Goal: Entertainment & Leisure: Consume media (video, audio)

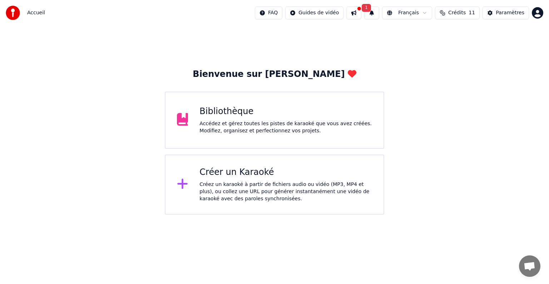
click at [232, 183] on div "Créez un karaoké à partir de fichiers audio ou vidéo (MP3, MP4 et plus), ou col…" at bounding box center [285, 191] width 173 height 21
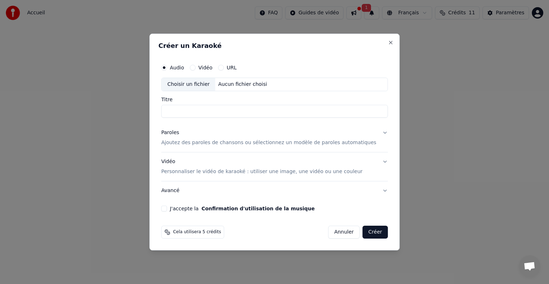
click at [183, 67] on label "Audio" at bounding box center [177, 67] width 14 height 5
click at [167, 67] on button "Audio" at bounding box center [164, 68] width 6 height 6
click at [196, 86] on div "Choisir un fichier" at bounding box center [188, 84] width 54 height 13
type input "**********"
click at [204, 114] on input "**********" at bounding box center [274, 111] width 227 height 13
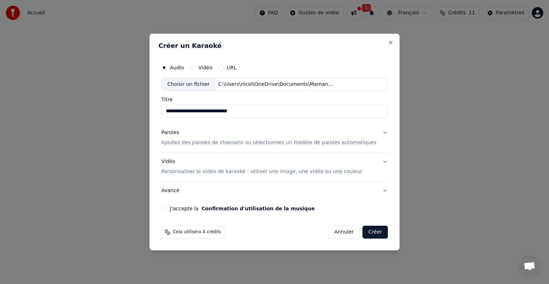
click at [253, 145] on p "Ajoutez des paroles de chansons ou sélectionnez un modèle de paroles automatiqu…" at bounding box center [268, 142] width 215 height 7
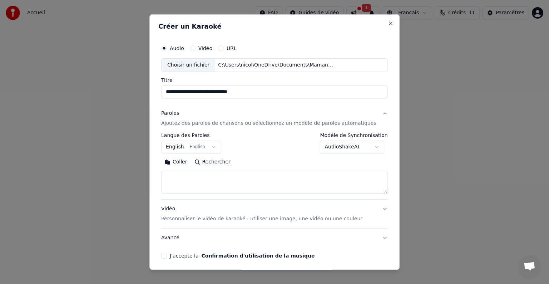
click at [182, 161] on button "Coller" at bounding box center [176, 161] width 30 height 11
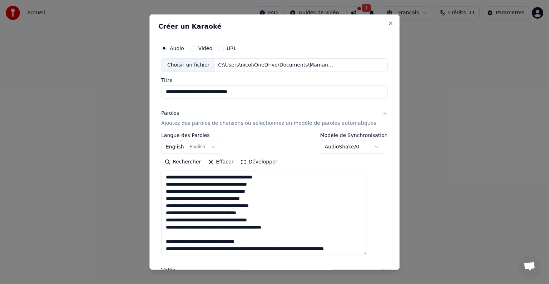
drag, startPoint x: 373, startPoint y: 191, endPoint x: 426, endPoint y: 253, distance: 81.6
click at [426, 214] on body "**********" at bounding box center [274, 107] width 549 height 214
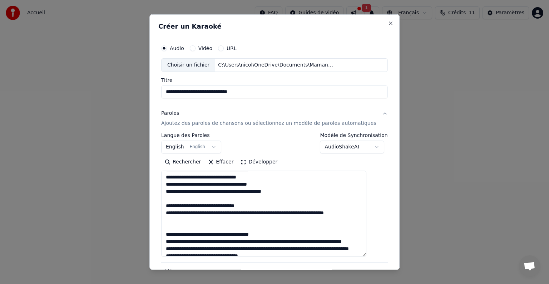
click at [272, 215] on textarea at bounding box center [263, 213] width 205 height 86
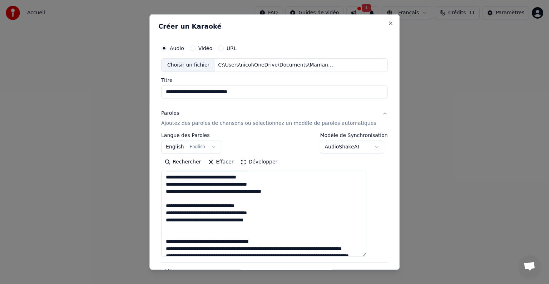
scroll to position [81, 0]
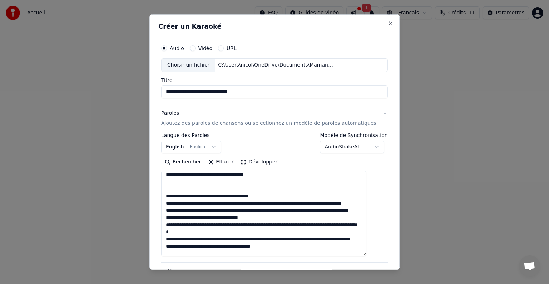
click at [290, 202] on textarea at bounding box center [263, 213] width 205 height 86
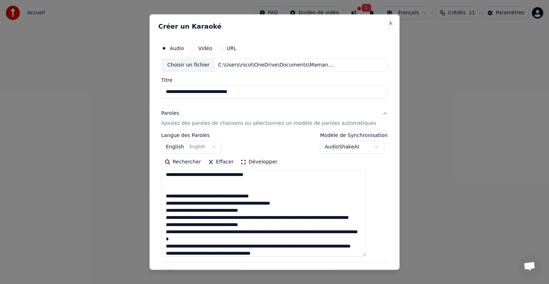
scroll to position [117, 0]
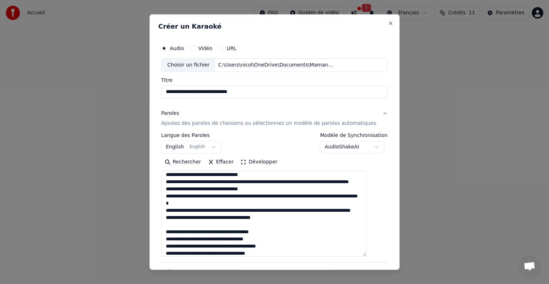
click at [289, 179] on textarea at bounding box center [263, 213] width 205 height 86
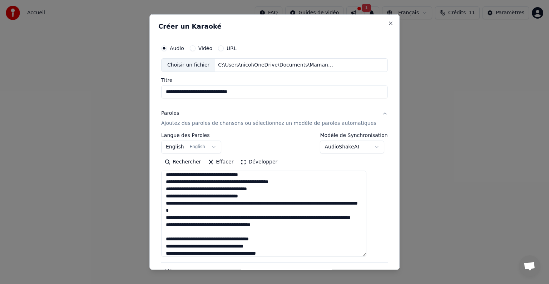
scroll to position [131, 0]
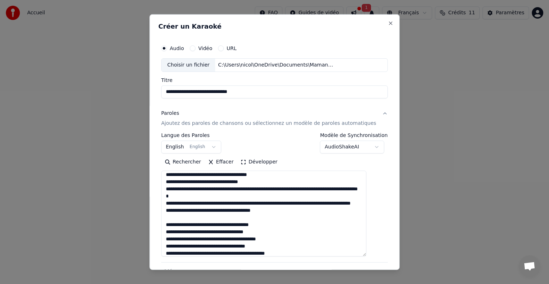
click at [288, 188] on textarea at bounding box center [263, 213] width 205 height 86
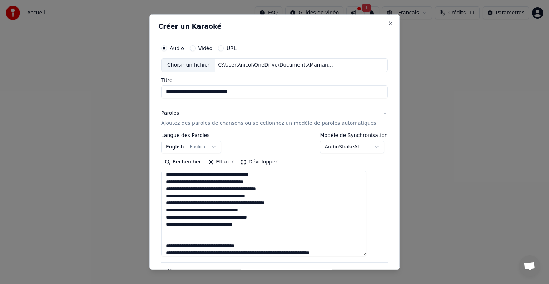
scroll to position [153, 0]
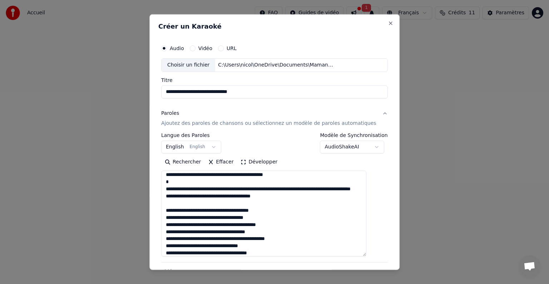
click at [298, 186] on textarea at bounding box center [263, 213] width 205 height 86
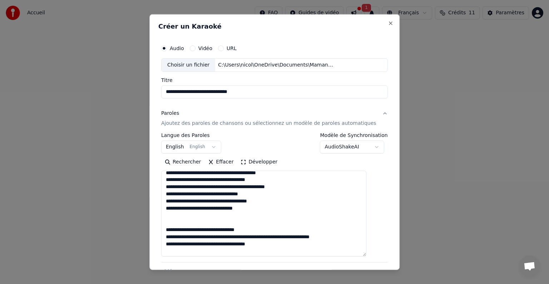
scroll to position [245, 0]
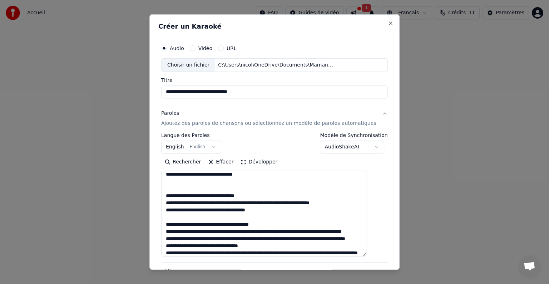
click at [272, 203] on textarea at bounding box center [263, 213] width 205 height 86
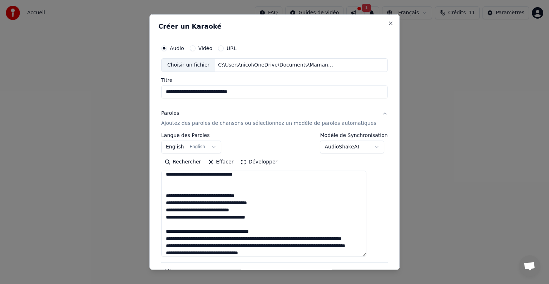
scroll to position [281, 0]
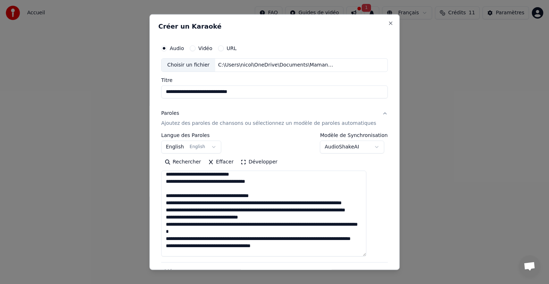
click at [292, 200] on textarea at bounding box center [263, 213] width 205 height 86
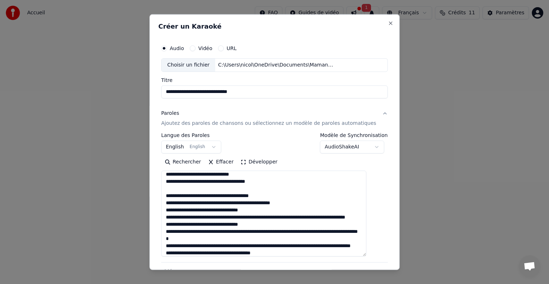
scroll to position [317, 0]
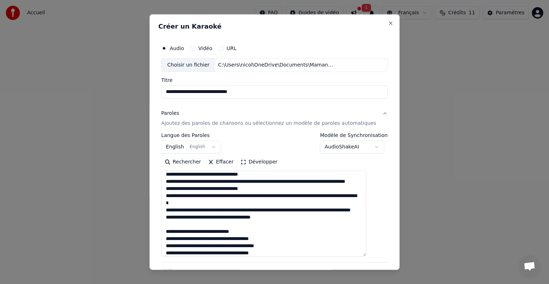
click at [288, 181] on textarea at bounding box center [263, 213] width 205 height 86
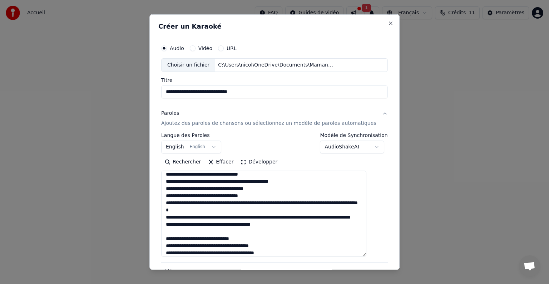
scroll to position [331, 0]
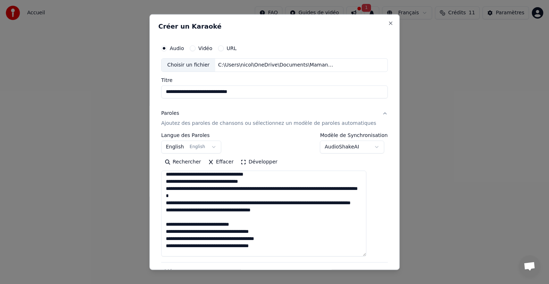
click at [298, 209] on textarea at bounding box center [263, 213] width 205 height 86
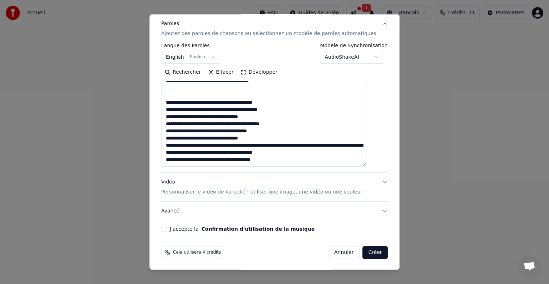
scroll to position [90, 0]
type textarea "**********"
click at [304, 192] on p "Personnaliser le vidéo de karaoké : utiliser une image, une vidéo ou une couleur" at bounding box center [261, 191] width 201 height 7
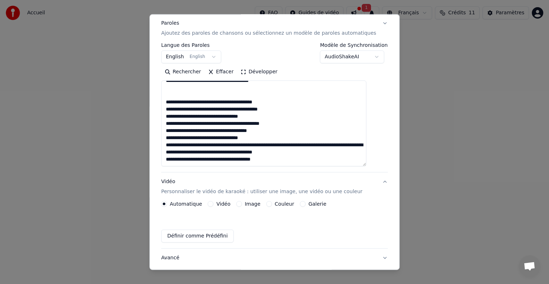
scroll to position [8, 0]
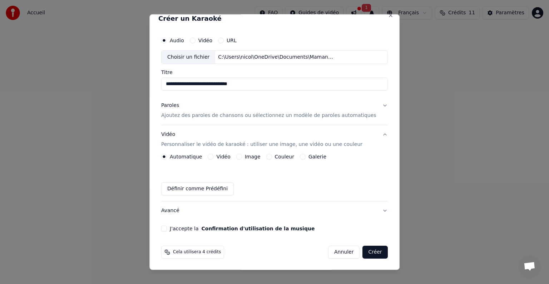
click at [253, 155] on label "Image" at bounding box center [253, 156] width 16 height 5
click at [242, 155] on button "Image" at bounding box center [239, 157] width 6 height 6
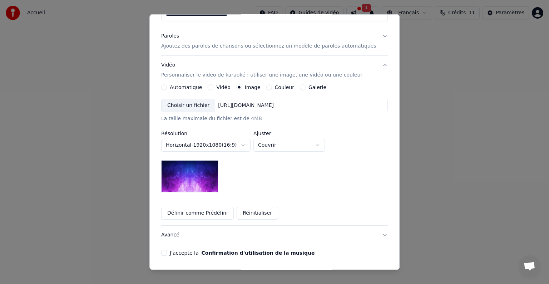
scroll to position [79, 0]
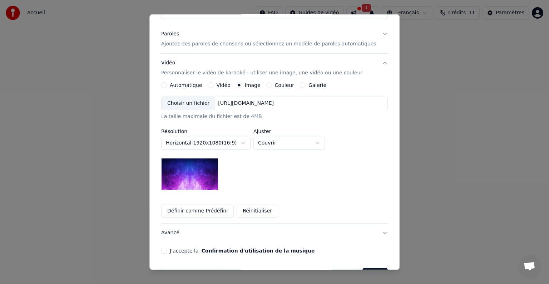
click at [278, 86] on label "Couleur" at bounding box center [284, 85] width 19 height 5
click at [272, 86] on button "Couleur" at bounding box center [269, 85] width 6 height 6
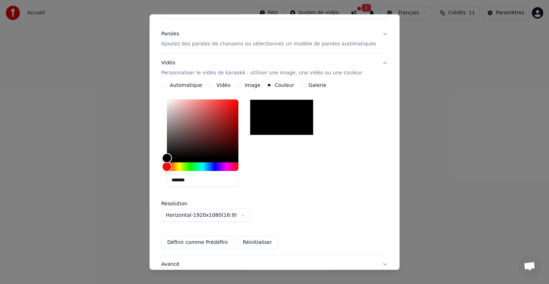
click at [313, 83] on label "Galerie" at bounding box center [317, 85] width 18 height 5
click at [305, 83] on button "Galerie" at bounding box center [303, 85] width 6 height 6
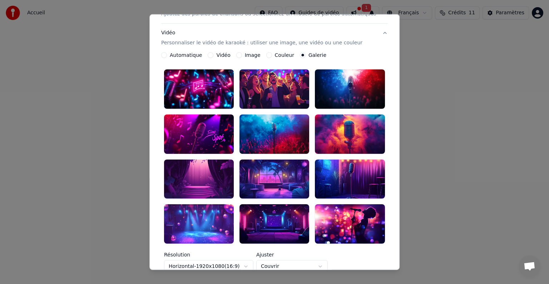
scroll to position [115, 0]
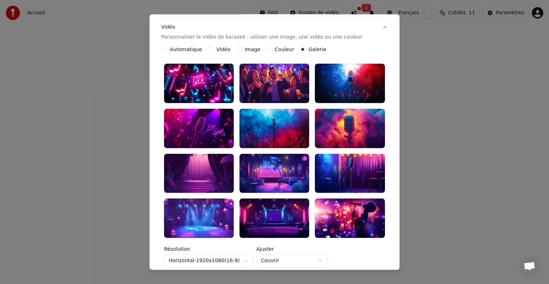
click at [209, 213] on div at bounding box center [199, 217] width 70 height 39
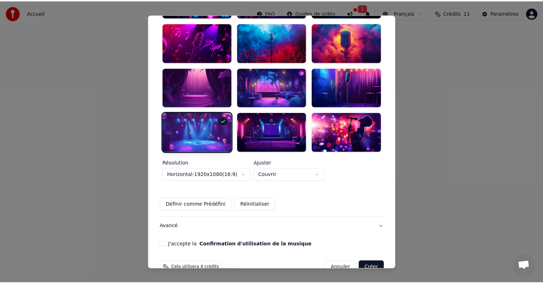
scroll to position [201, 0]
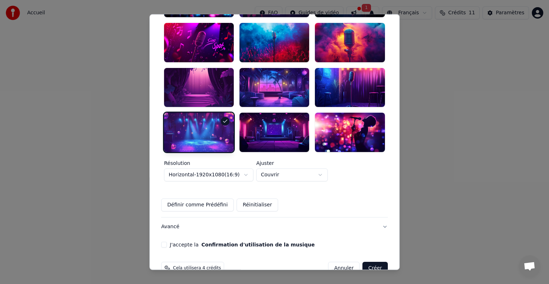
click at [167, 242] on button "J'accepte la Confirmation d'utilisation de la musique" at bounding box center [164, 245] width 6 height 6
click at [363, 262] on button "Créer" at bounding box center [375, 268] width 25 height 13
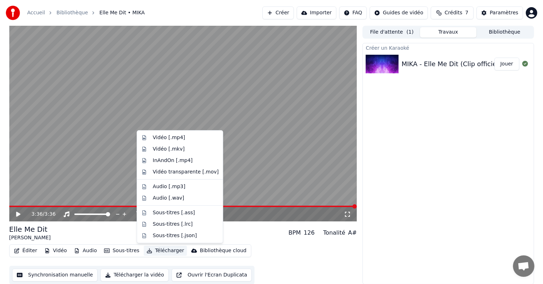
click at [146, 249] on icon "button" at bounding box center [149, 250] width 6 height 5
click at [176, 141] on div "Vidéo [.mp4]" at bounding box center [179, 137] width 83 height 11
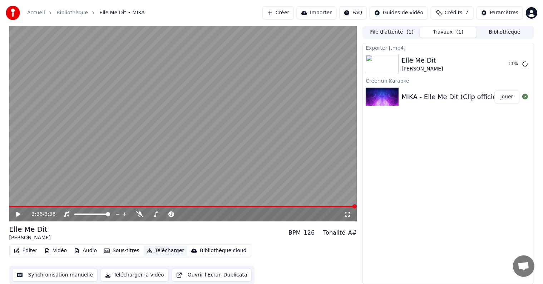
scroll to position [0, 0]
click at [131, 273] on button "Télécharger la vidéo" at bounding box center [134, 274] width 68 height 13
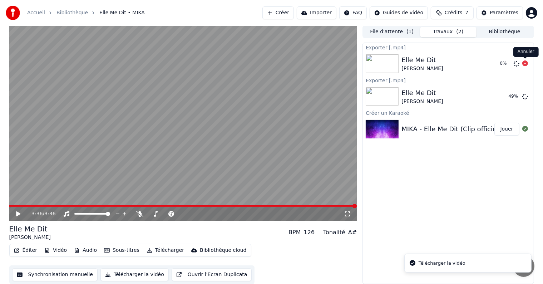
click at [525, 63] on icon at bounding box center [525, 63] width 6 height 6
click at [525, 64] on icon at bounding box center [525, 63] width 6 height 6
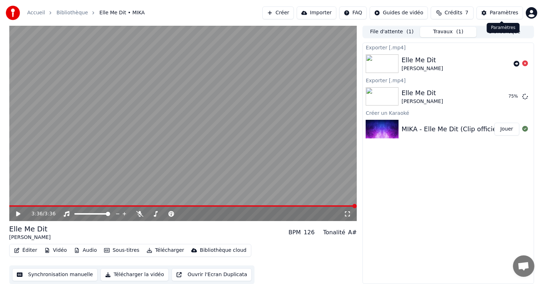
click at [509, 11] on div "Paramètres" at bounding box center [503, 12] width 29 height 7
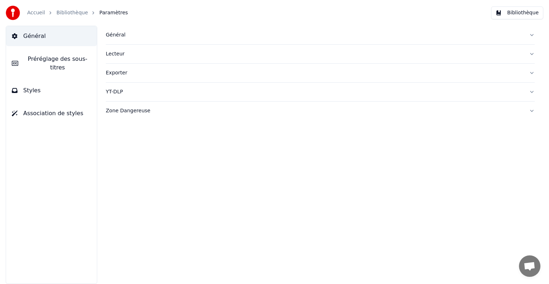
click at [31, 12] on link "Accueil" at bounding box center [36, 12] width 18 height 7
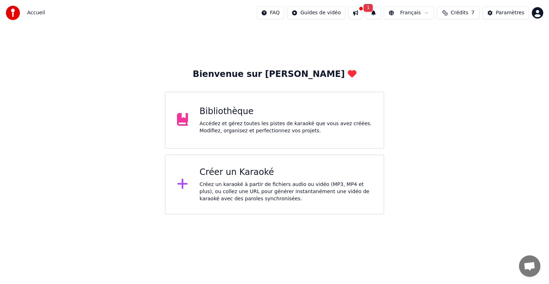
click at [363, 11] on button at bounding box center [355, 12] width 15 height 13
click at [372, 16] on div "FAQ Guides de vidéo 1 Français Crédits 7 Paramètres" at bounding box center [400, 12] width 287 height 13
click at [379, 15] on button "1" at bounding box center [373, 12] width 15 height 13
click at [314, 14] on html "Accueil FAQ Guides de vidéo 1 Français Crédits 7 Paramètres Bienvenue sur Youka…" at bounding box center [274, 107] width 549 height 214
click at [514, 15] on html "Accueil FAQ Guides de vidéo 1 Français Crédits 7 Paramètres Bienvenue sur Youka…" at bounding box center [274, 107] width 549 height 214
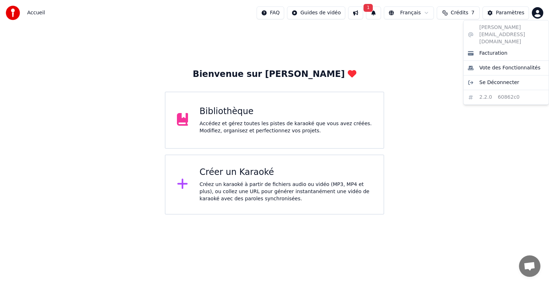
click at [542, 10] on html "Accueil FAQ Guides de vidéo 1 Français Crédits 7 Paramètres Bienvenue sur Youka…" at bounding box center [274, 107] width 549 height 214
click at [376, 44] on html "Accueil FAQ Guides de vidéo 1 Français Crédits 7 Paramètres Bienvenue sur Youka…" at bounding box center [274, 107] width 549 height 214
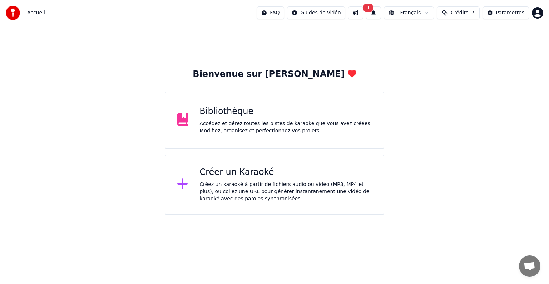
click at [381, 13] on button "1" at bounding box center [373, 12] width 15 height 13
click at [373, 8] on span "1" at bounding box center [367, 8] width 9 height 8
click at [368, 34] on div "La mise à jour est prête" at bounding box center [373, 32] width 100 height 10
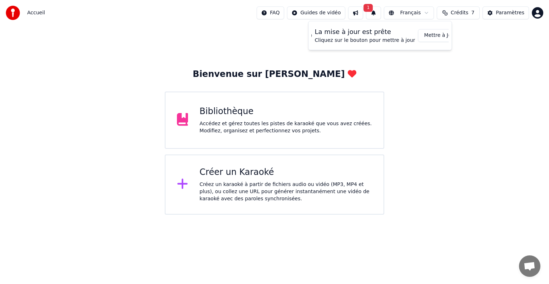
click at [421, 38] on button "Mettre à Jour" at bounding box center [440, 35] width 45 height 13
click at [325, 12] on html "Accueil FAQ Guides de vidéo Français Crédits 7 Paramètres Bienvenue sur Youka B…" at bounding box center [274, 107] width 549 height 214
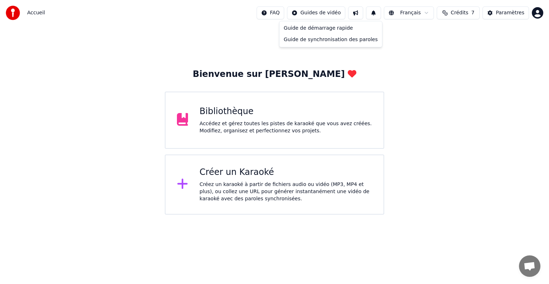
click at [233, 128] on html "Accueil FAQ Guides de vidéo Français Crédits 7 Paramètres Bienvenue sur Youka B…" at bounding box center [274, 107] width 549 height 214
click at [213, 114] on div "Bibliothèque" at bounding box center [285, 111] width 173 height 11
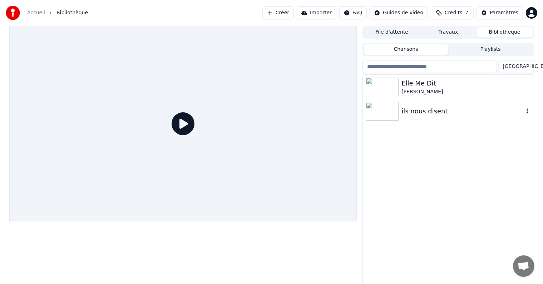
click at [391, 110] on img at bounding box center [381, 111] width 33 height 19
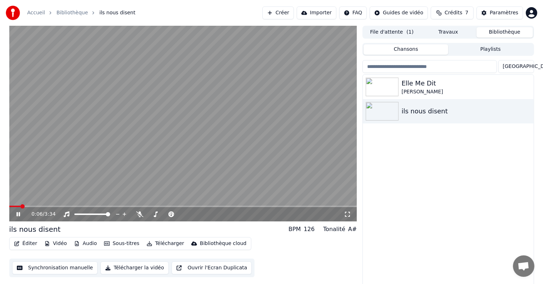
click at [18, 213] on icon at bounding box center [23, 214] width 17 height 6
click at [378, 90] on img at bounding box center [381, 87] width 33 height 19
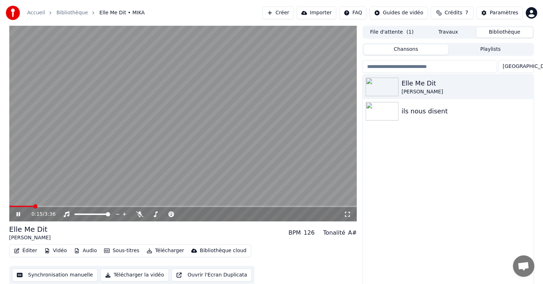
click at [482, 47] on button "Playlists" at bounding box center [490, 49] width 85 height 10
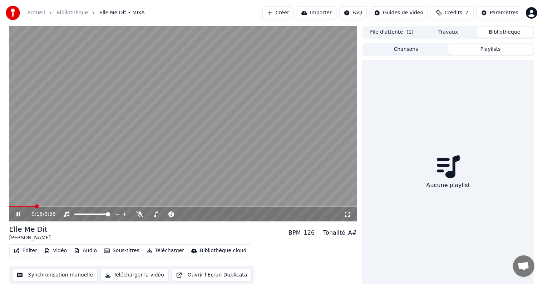
click at [405, 49] on button "Chansons" at bounding box center [405, 49] width 85 height 10
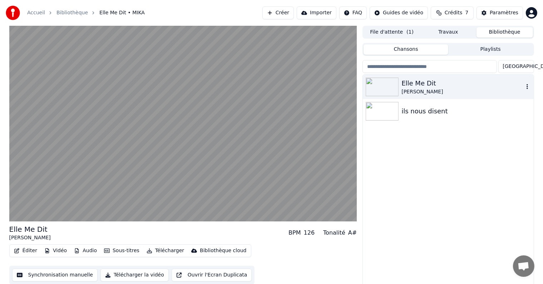
click at [528, 85] on icon "button" at bounding box center [526, 87] width 7 height 6
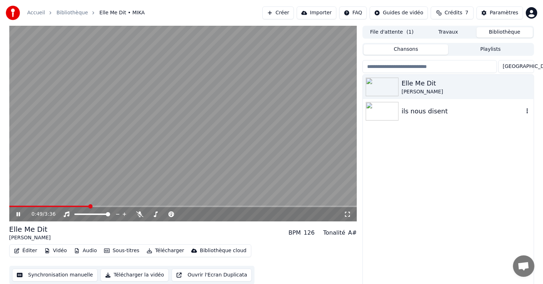
scroll to position [3, 0]
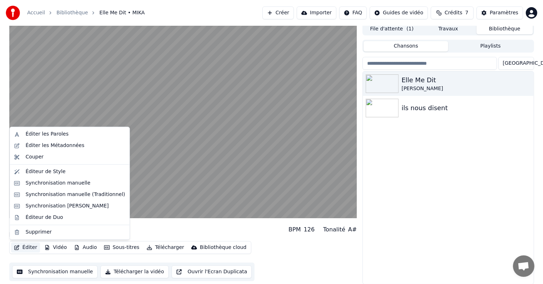
click at [29, 247] on button "Éditer" at bounding box center [25, 247] width 29 height 10
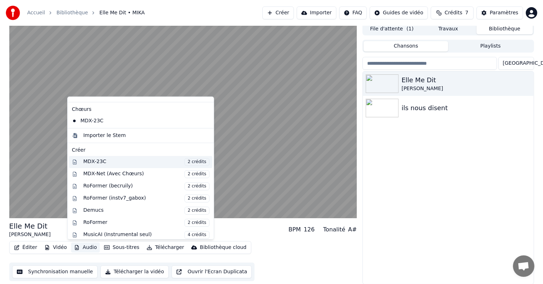
scroll to position [0, 0]
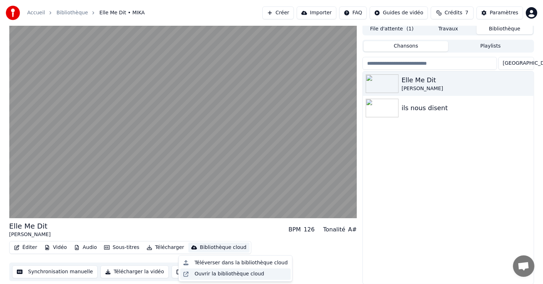
click at [205, 276] on div "Ouvrir la bibliothèque cloud" at bounding box center [229, 273] width 70 height 7
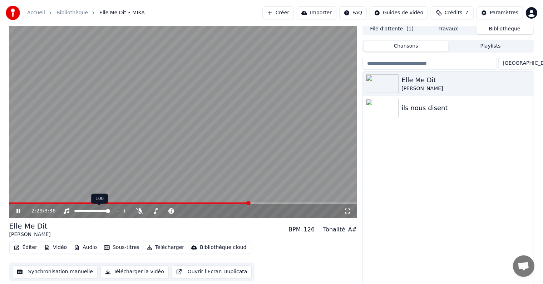
click at [80, 213] on div at bounding box center [99, 210] width 58 height 7
click at [80, 211] on span at bounding box center [77, 210] width 6 height 1
click at [22, 210] on icon at bounding box center [23, 211] width 17 height 6
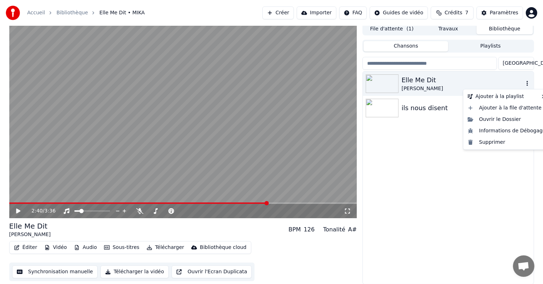
click at [524, 82] on icon "button" at bounding box center [526, 83] width 7 height 6
click at [514, 120] on div "Ouvrir le Dossier" at bounding box center [506, 119] width 84 height 11
click at [527, 81] on icon "button" at bounding box center [526, 83] width 1 height 5
click at [507, 121] on div "Ouvrir le Dossier" at bounding box center [506, 119] width 84 height 11
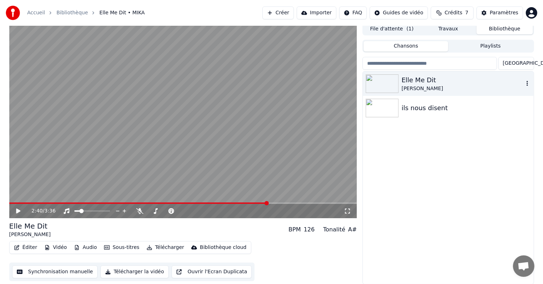
click at [526, 83] on icon "button" at bounding box center [526, 83] width 7 height 6
click at [441, 223] on div "Elle Me Dit MIKA ils nous disent" at bounding box center [448, 177] width 170 height 212
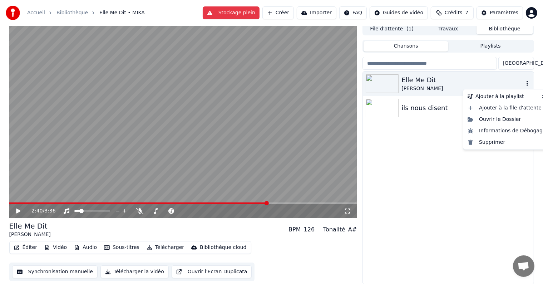
click at [526, 83] on icon "button" at bounding box center [526, 83] width 7 height 6
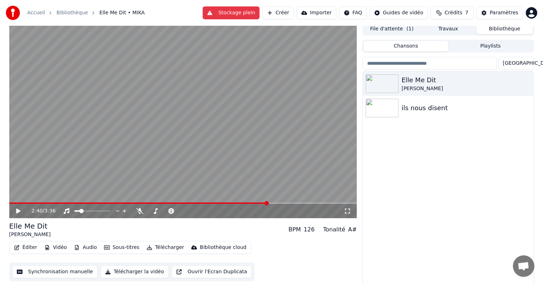
click at [302, 252] on div "Éditer Vidéo Audio Sous-titres Télécharger Bibliothèque cloud Synchronisation m…" at bounding box center [183, 261] width 348 height 40
click at [258, 244] on div "Éditer Vidéo Audio Sous-titres Télécharger Bibliothèque cloud Synchronisation m…" at bounding box center [183, 261] width 348 height 40
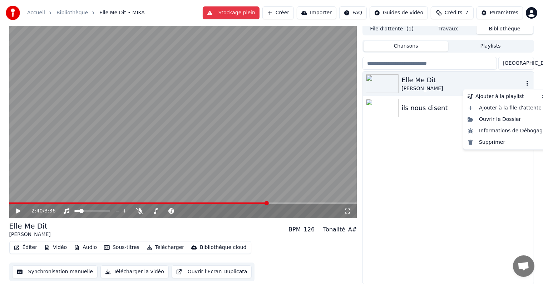
click at [526, 81] on icon "button" at bounding box center [526, 83] width 7 height 6
click at [500, 121] on div "Ouvrir le Dossier" at bounding box center [506, 119] width 84 height 11
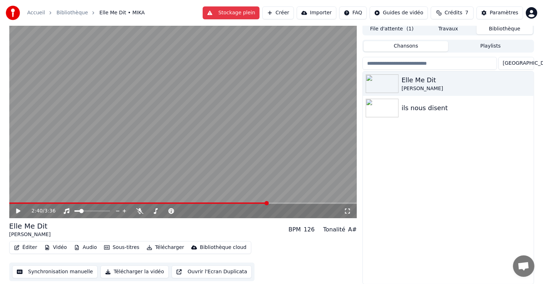
click at [413, 190] on div "Elle Me Dit MIKA ils nous disent" at bounding box center [448, 177] width 170 height 212
click at [452, 29] on button "Travaux" at bounding box center [448, 29] width 56 height 10
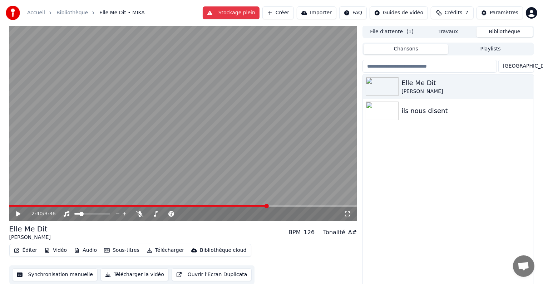
click at [504, 31] on button "Bibliothèque" at bounding box center [504, 32] width 56 height 10
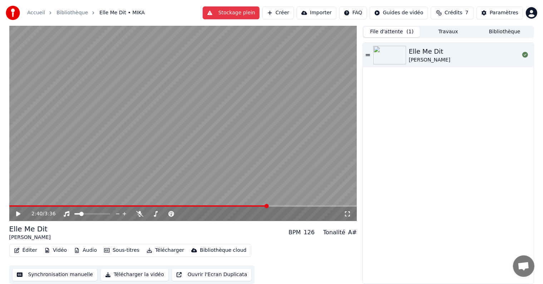
click at [378, 34] on button "File d'attente ( 1 )" at bounding box center [391, 32] width 56 height 10
click at [367, 56] on icon at bounding box center [367, 55] width 4 height 5
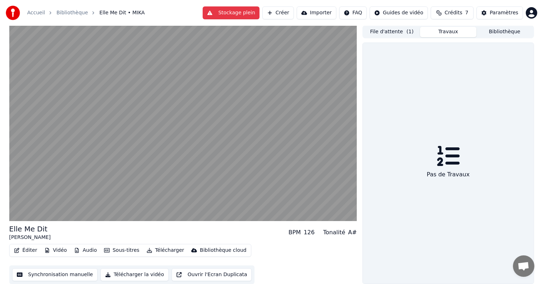
click at [450, 33] on button "Travaux" at bounding box center [448, 32] width 56 height 10
click at [495, 31] on button "Bibliothèque" at bounding box center [504, 32] width 56 height 10
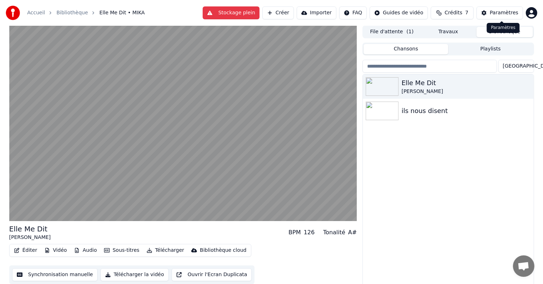
click at [493, 14] on div "Paramètres" at bounding box center [503, 12] width 29 height 7
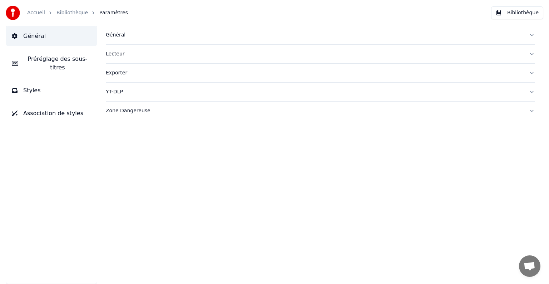
click at [122, 72] on div "Exporter" at bounding box center [314, 72] width 417 height 7
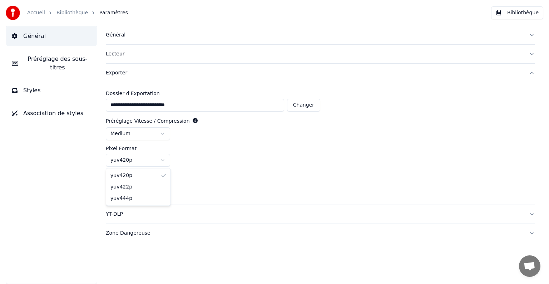
click at [163, 159] on html "**********" at bounding box center [274, 142] width 549 height 284
click at [158, 133] on html "**********" at bounding box center [274, 142] width 549 height 284
click at [163, 134] on html "**********" at bounding box center [274, 142] width 549 height 284
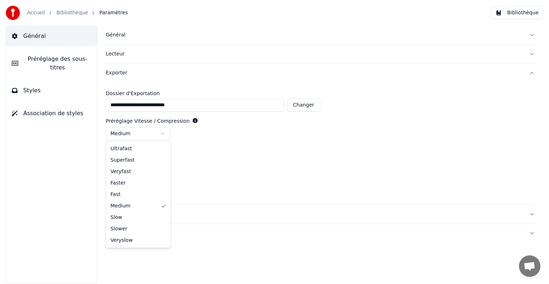
click at [163, 134] on html "**********" at bounding box center [274, 142] width 549 height 284
click at [119, 73] on div "Exporter" at bounding box center [314, 72] width 417 height 7
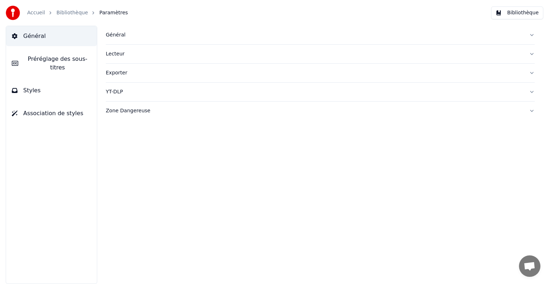
click at [119, 73] on div "Exporter" at bounding box center [314, 72] width 417 height 7
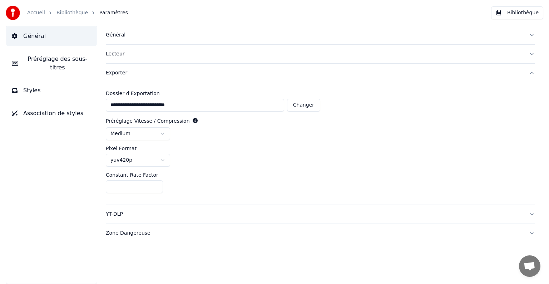
click at [115, 55] on div "Lecteur" at bounding box center [314, 53] width 417 height 7
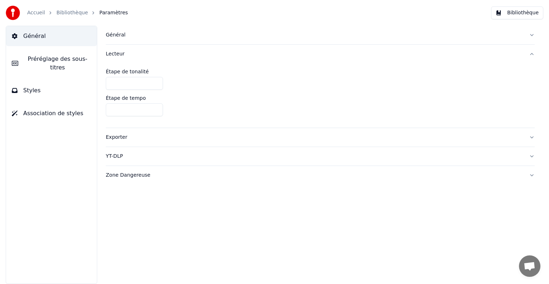
click at [120, 156] on div "YT-DLP" at bounding box center [314, 156] width 417 height 7
click at [159, 140] on html "Accueil Bibliothèque Paramètres Bibliothèque Général Préréglage des sous-titres…" at bounding box center [274, 142] width 549 height 284
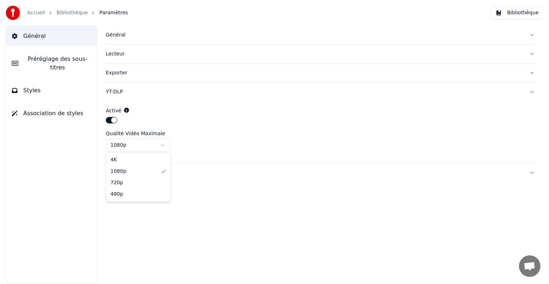
click at [159, 140] on html "Accueil Bibliothèque Paramètres Bibliothèque Général Préréglage des sous-titres…" at bounding box center [274, 142] width 549 height 284
click at [115, 33] on div "Général" at bounding box center [314, 34] width 417 height 7
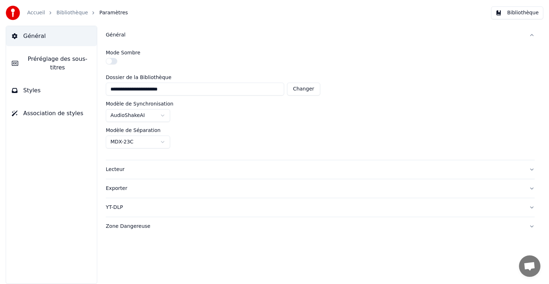
click at [163, 114] on html "**********" at bounding box center [274, 142] width 549 height 284
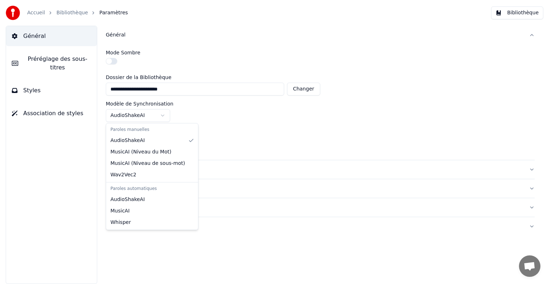
click at [191, 111] on html "**********" at bounding box center [274, 142] width 549 height 284
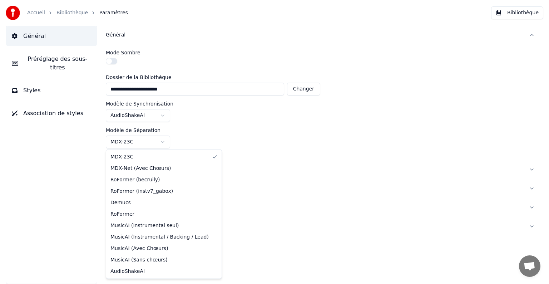
click at [163, 140] on html "**********" at bounding box center [274, 142] width 549 height 284
click at [216, 123] on html "**********" at bounding box center [274, 142] width 549 height 284
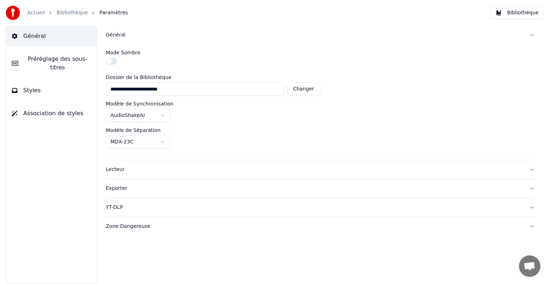
click at [133, 228] on div "Zone Dangereuse" at bounding box center [314, 226] width 417 height 7
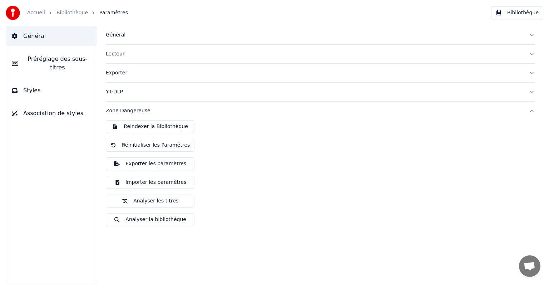
click at [113, 91] on div "YT-DLP" at bounding box center [314, 91] width 417 height 7
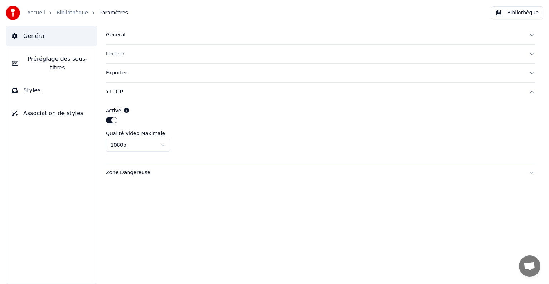
click at [114, 73] on div "Exporter" at bounding box center [314, 72] width 417 height 7
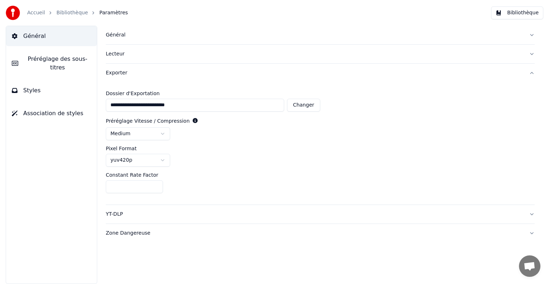
click at [114, 55] on div "Lecteur" at bounding box center [314, 53] width 417 height 7
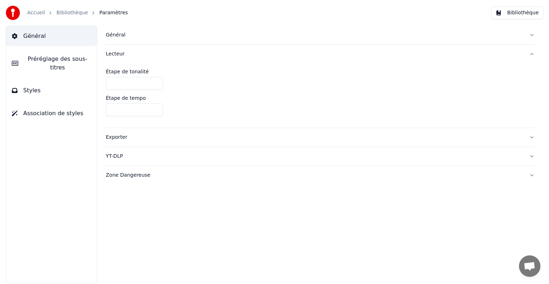
click at [114, 37] on div "Général" at bounding box center [314, 34] width 417 height 7
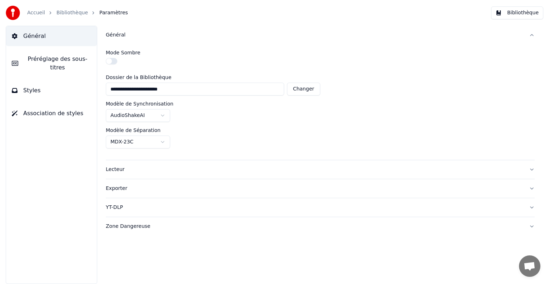
click at [41, 13] on link "Accueil" at bounding box center [36, 12] width 18 height 7
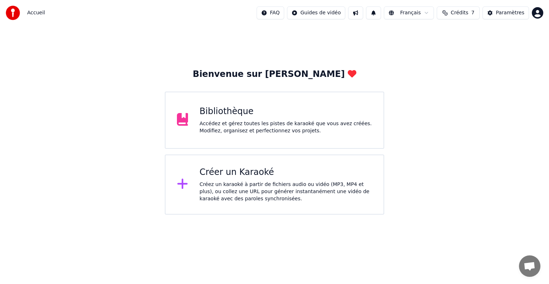
click at [268, 109] on div "Bibliothèque" at bounding box center [285, 111] width 173 height 11
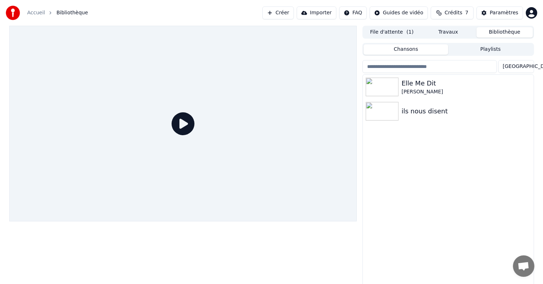
click at [419, 184] on div "Elle Me Dit MIKA ils nous disent" at bounding box center [448, 181] width 170 height 212
click at [395, 88] on img at bounding box center [381, 87] width 33 height 19
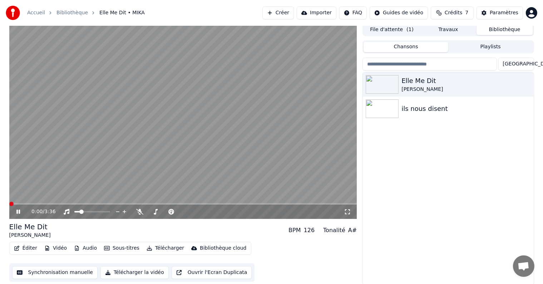
scroll to position [3, 0]
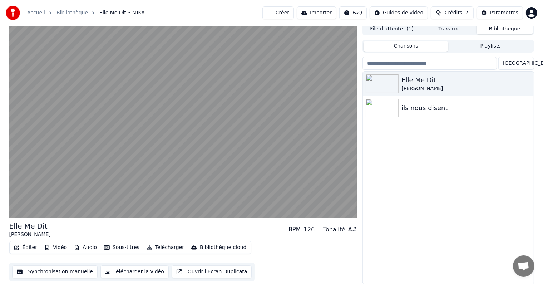
click at [139, 271] on button "Télécharger la vidéo" at bounding box center [134, 271] width 68 height 13
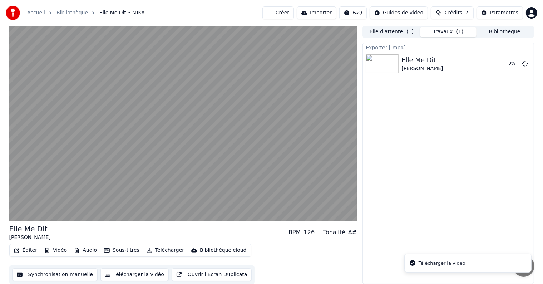
scroll to position [0, 0]
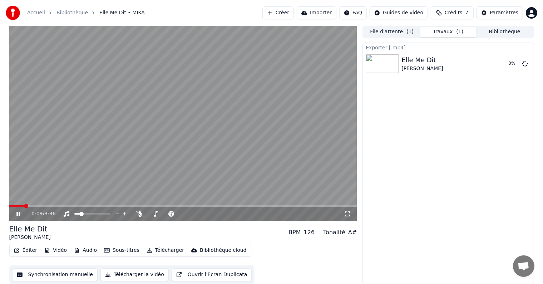
click at [17, 214] on icon at bounding box center [18, 214] width 4 height 4
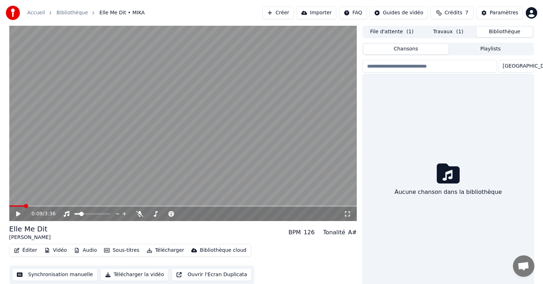
click at [503, 32] on button "Bibliothèque" at bounding box center [504, 32] width 56 height 10
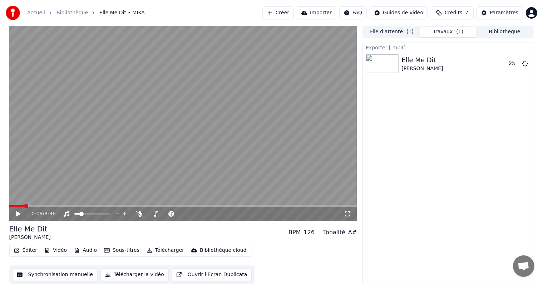
click at [448, 34] on button "Travaux ( 1 )" at bounding box center [448, 32] width 56 height 10
click at [440, 127] on div "Exporter [.mp4] Elle Me Dit MIKA 34 %" at bounding box center [447, 163] width 171 height 241
click at [435, 129] on div "Exporter [.mp4] Elle Me Dit MIKA 36 %" at bounding box center [447, 163] width 171 height 241
click at [512, 31] on div "Paramètres Paramètres" at bounding box center [503, 28] width 33 height 10
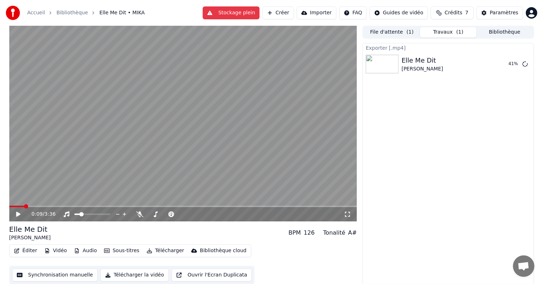
click at [523, 31] on button "Bibliothèque" at bounding box center [504, 32] width 56 height 10
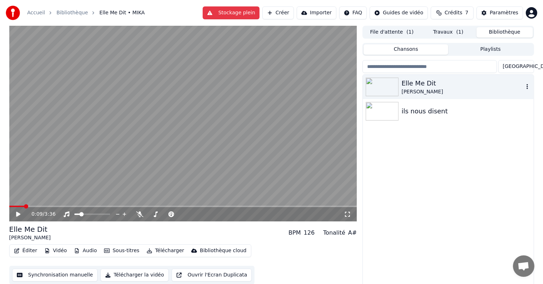
click at [528, 87] on icon "button" at bounding box center [526, 87] width 7 height 6
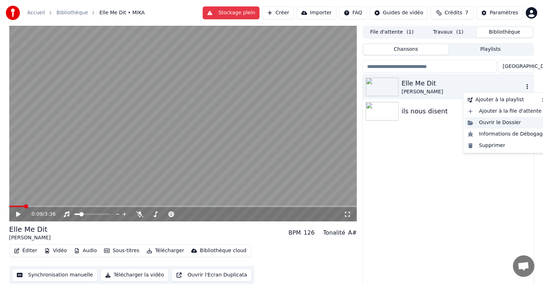
click at [519, 124] on div "Ouvrir le Dossier" at bounding box center [506, 122] width 84 height 11
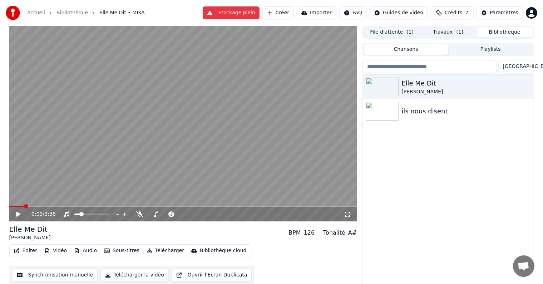
click at [443, 33] on button "Travaux ( 1 )" at bounding box center [448, 32] width 56 height 10
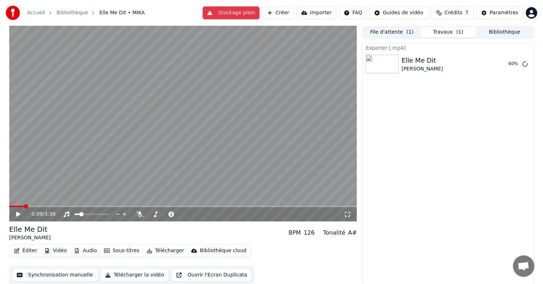
click at [384, 35] on button "File d'attente ( 1 )" at bounding box center [391, 32] width 56 height 10
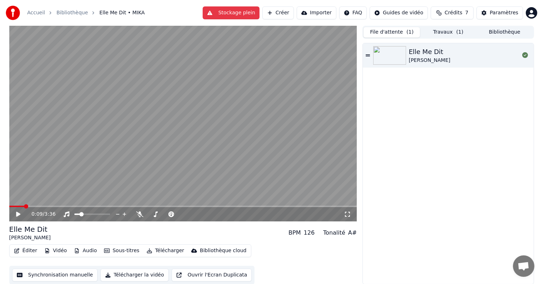
click at [462, 107] on div "Elle Me Dit MIKA" at bounding box center [448, 163] width 170 height 240
click at [502, 30] on button "Bibliothèque" at bounding box center [504, 32] width 56 height 10
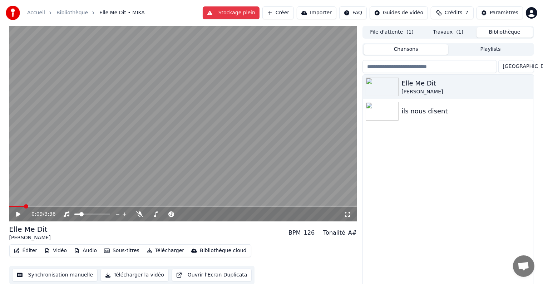
click at [454, 31] on button "Travaux ( 1 )" at bounding box center [448, 32] width 56 height 10
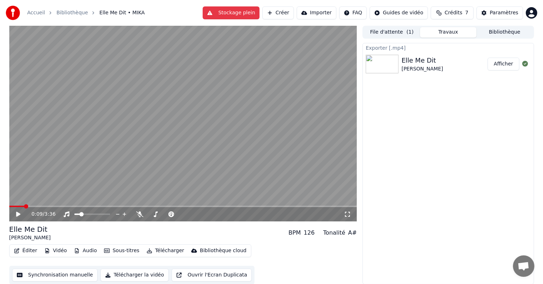
click at [500, 67] on button "Afficher" at bounding box center [502, 64] width 31 height 13
